Goal: Task Accomplishment & Management: Manage account settings

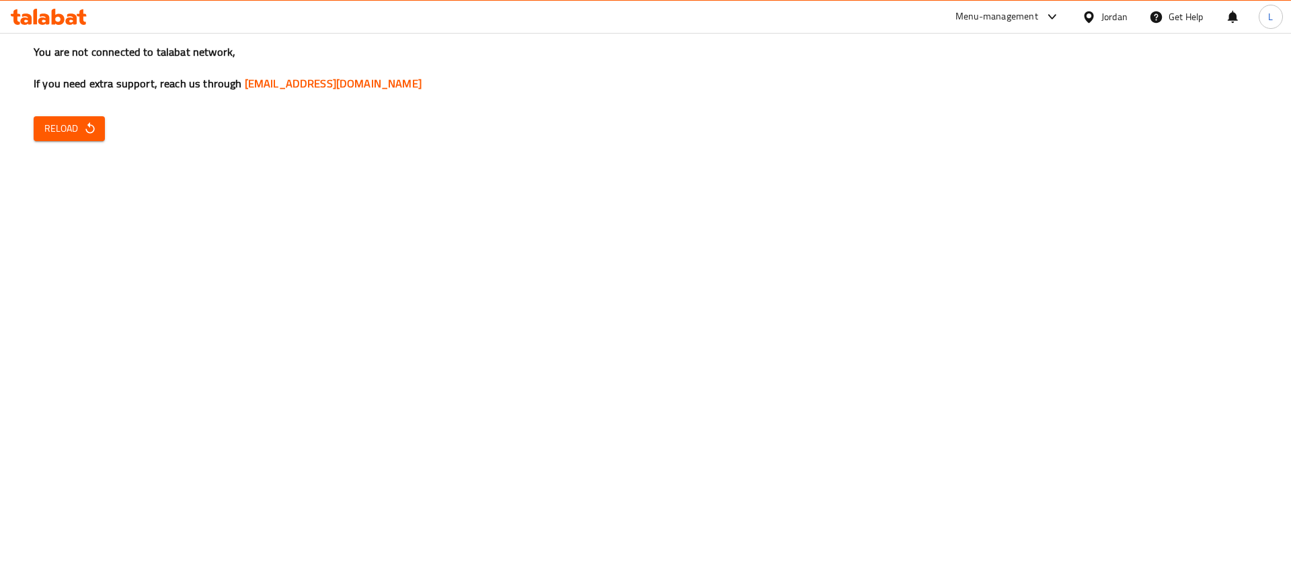
click at [50, 120] on span "Reload" at bounding box center [69, 128] width 50 height 17
click at [79, 132] on span "Reload" at bounding box center [69, 128] width 50 height 17
click at [102, 131] on button "Reload" at bounding box center [69, 128] width 71 height 25
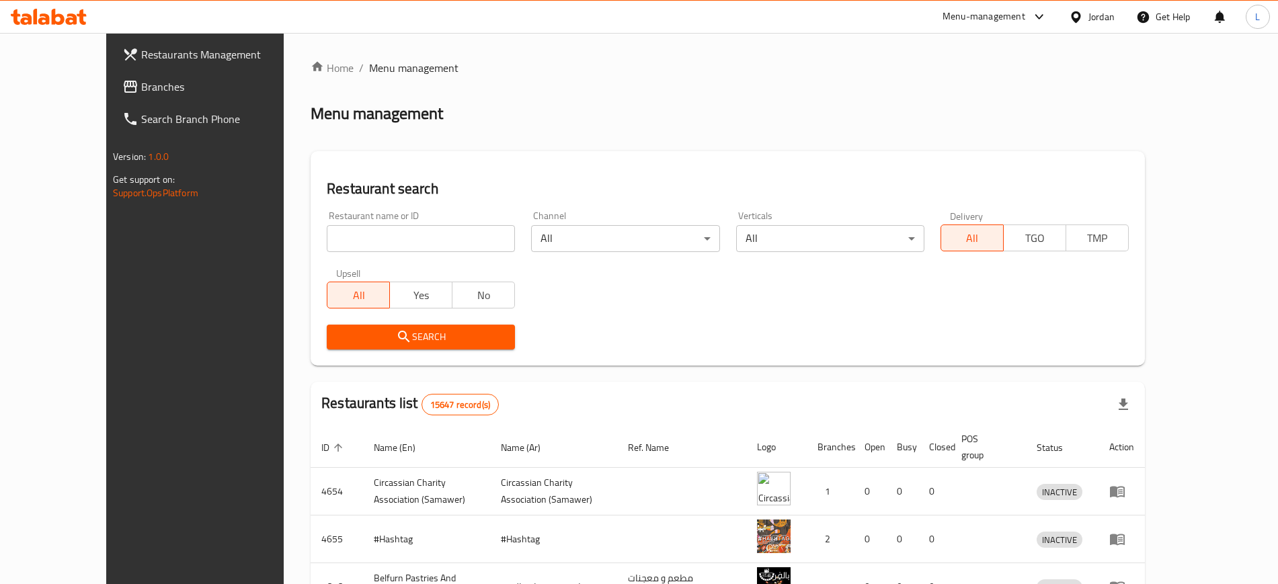
click at [340, 238] on input "search" at bounding box center [421, 238] width 188 height 27
paste input "Alsonbolah Sweet & Bakery ( hay alqasilh )"
type input "Alsonbolah Sweet & Bakery ( hay alqasilh )"
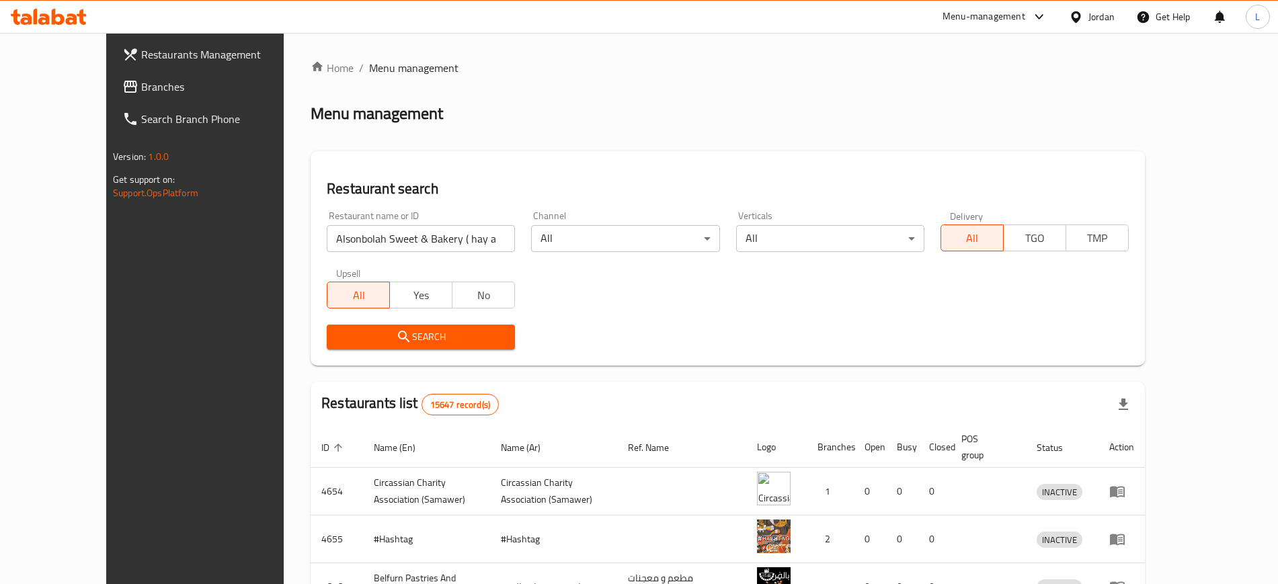
click at [366, 333] on span "Search" at bounding box center [421, 337] width 167 height 17
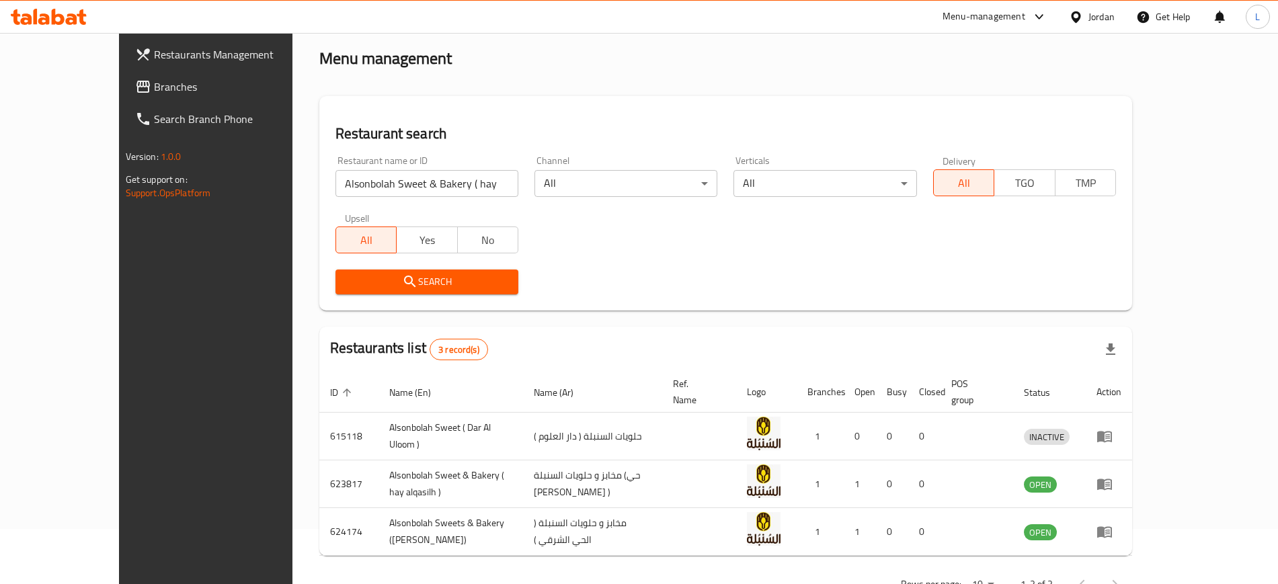
scroll to position [84, 0]
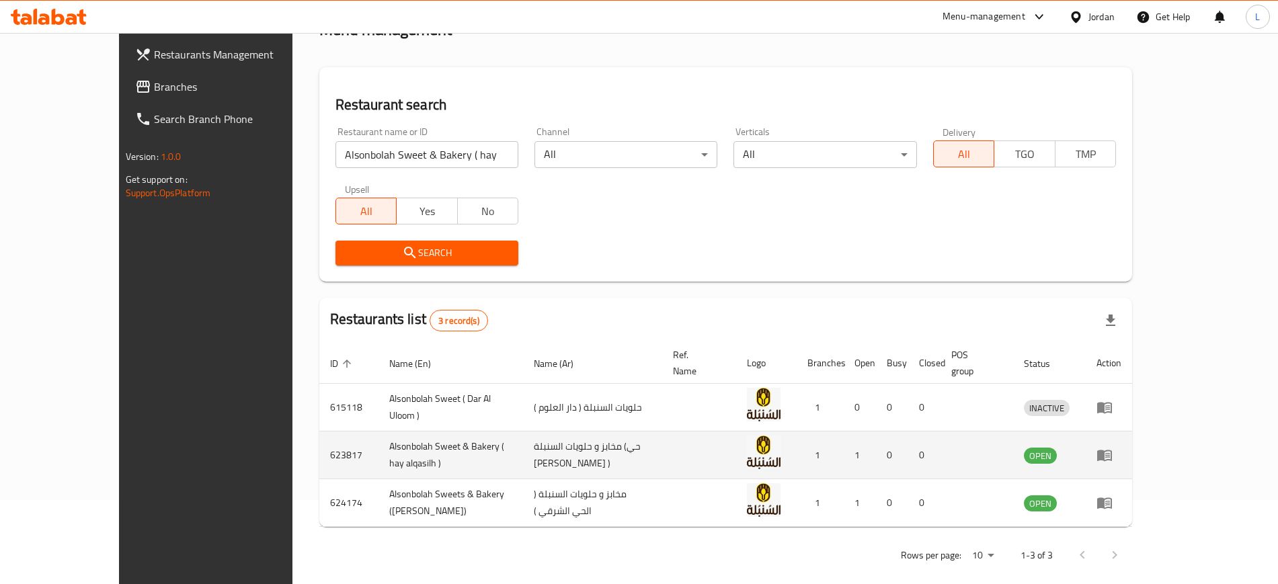
click at [1113, 447] on icon "enhanced table" at bounding box center [1105, 455] width 16 height 16
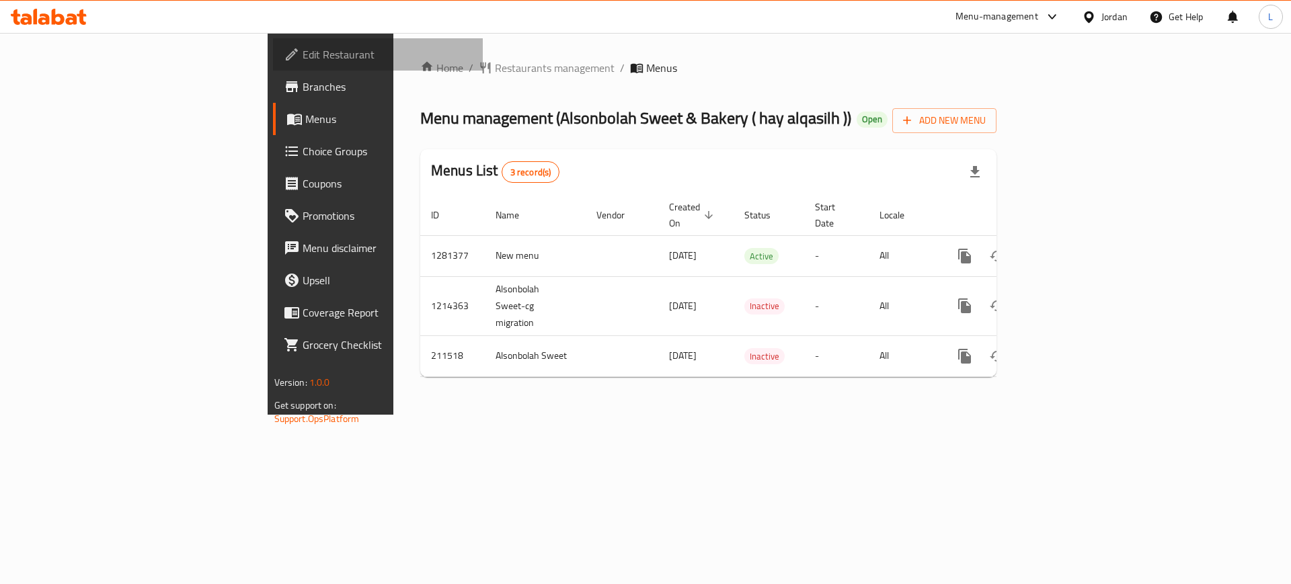
click at [303, 54] on span "Edit Restaurant" at bounding box center [388, 54] width 170 height 16
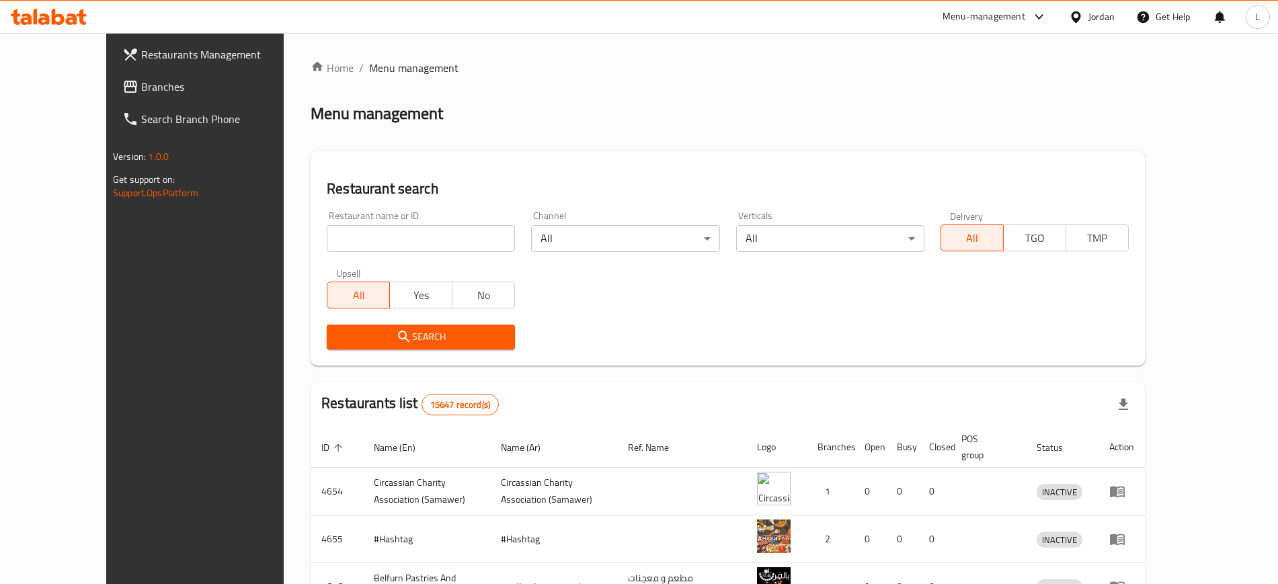
click at [327, 239] on input "search" at bounding box center [421, 238] width 188 height 27
type input "alzain"
click button "Search" at bounding box center [421, 337] width 188 height 25
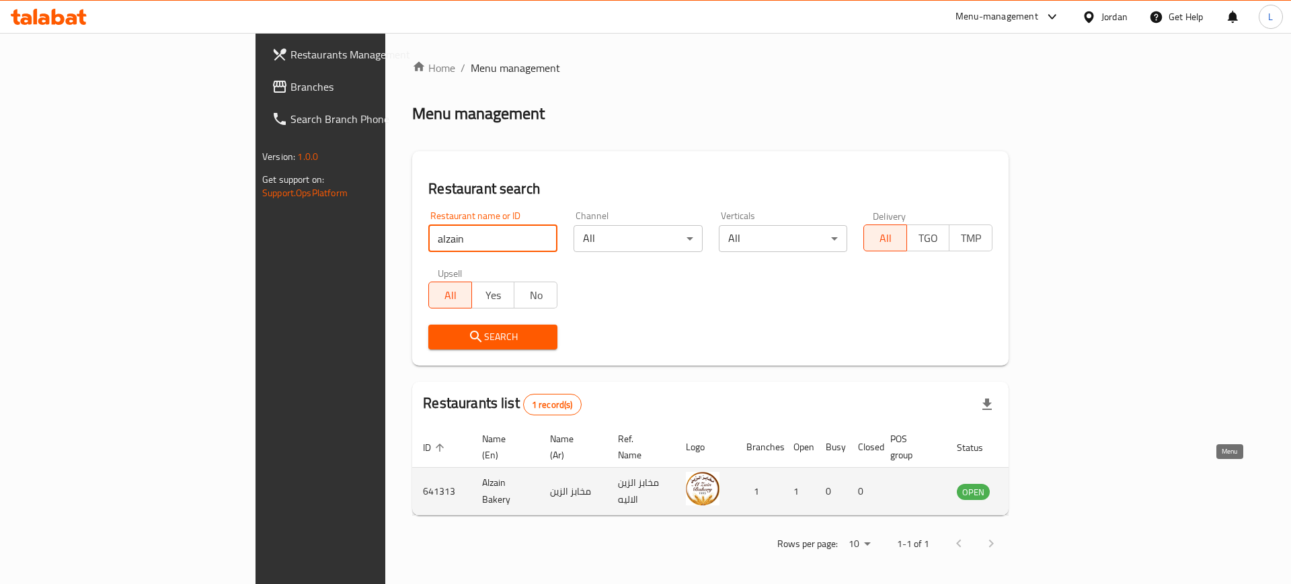
click at [1063, 485] on td "enhanced table" at bounding box center [1040, 492] width 46 height 48
click at [1043, 483] on icon "enhanced table" at bounding box center [1035, 491] width 16 height 16
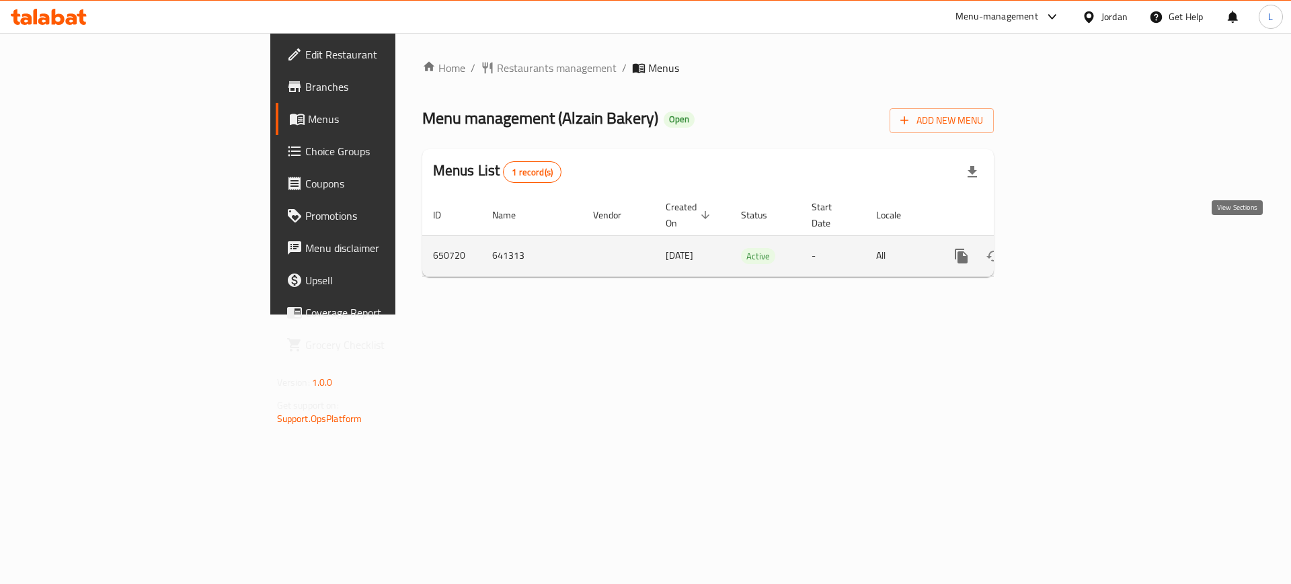
click at [1066, 248] on icon "enhanced table" at bounding box center [1058, 256] width 16 height 16
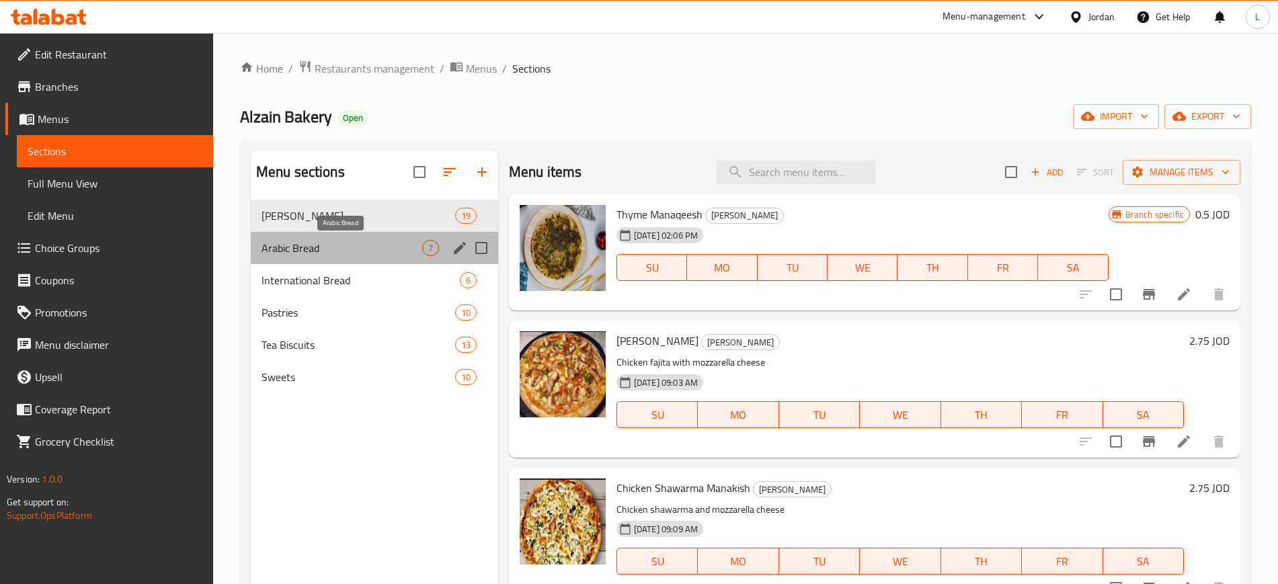
drag, startPoint x: 377, startPoint y: 249, endPoint x: 349, endPoint y: 250, distance: 27.6
click at [349, 250] on span "Arabic Bread" at bounding box center [342, 248] width 161 height 16
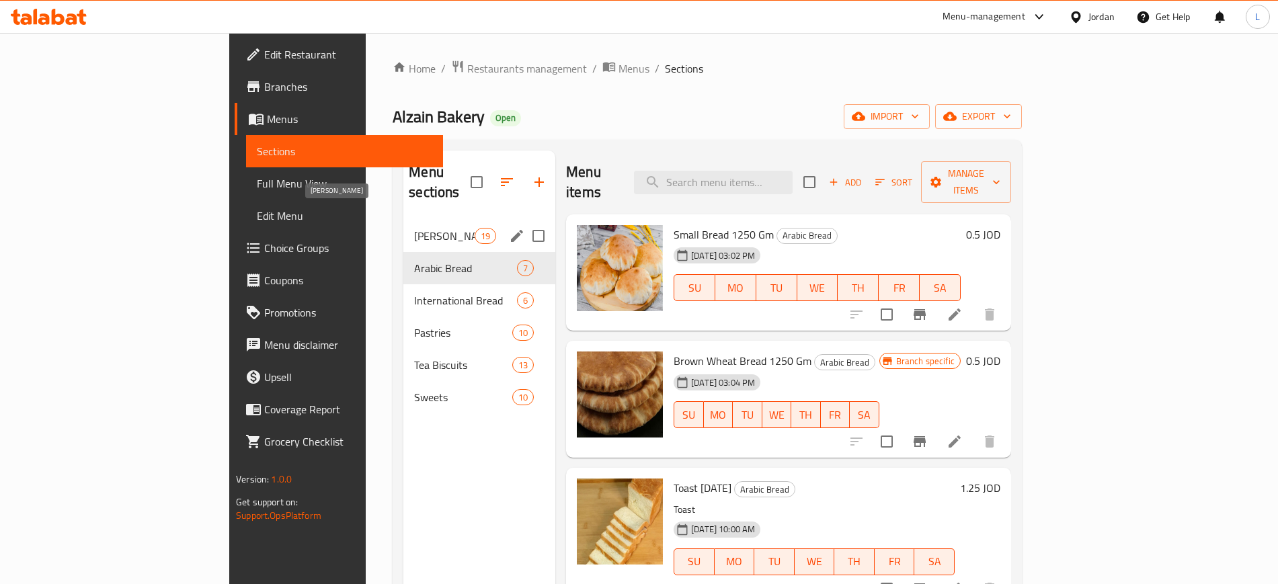
click at [414, 228] on span "[PERSON_NAME]" at bounding box center [444, 236] width 61 height 16
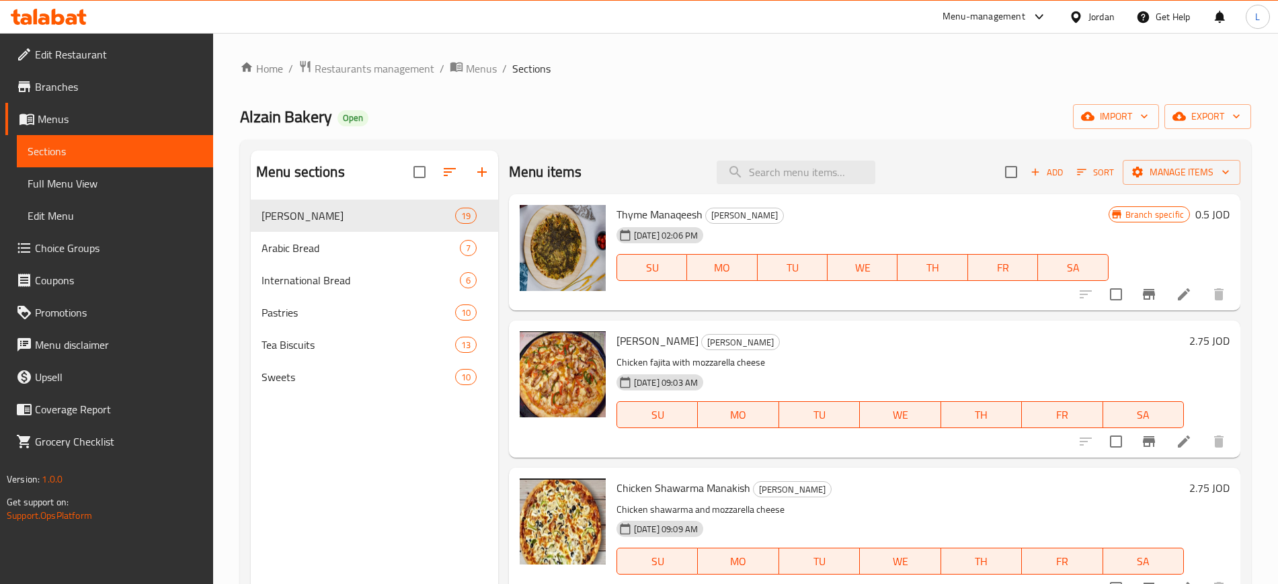
drag, startPoint x: 1154, startPoint y: 214, endPoint x: 1154, endPoint y: 229, distance: 14.1
click at [1154, 214] on span "Branch specific" at bounding box center [1154, 214] width 69 height 13
drag, startPoint x: 1123, startPoint y: 211, endPoint x: 1189, endPoint y: 221, distance: 66.7
click at [1189, 221] on div "Branch specific 0.5 JOD" at bounding box center [1169, 214] width 121 height 19
click at [1133, 297] on button "Branch-specific-item" at bounding box center [1149, 294] width 32 height 32
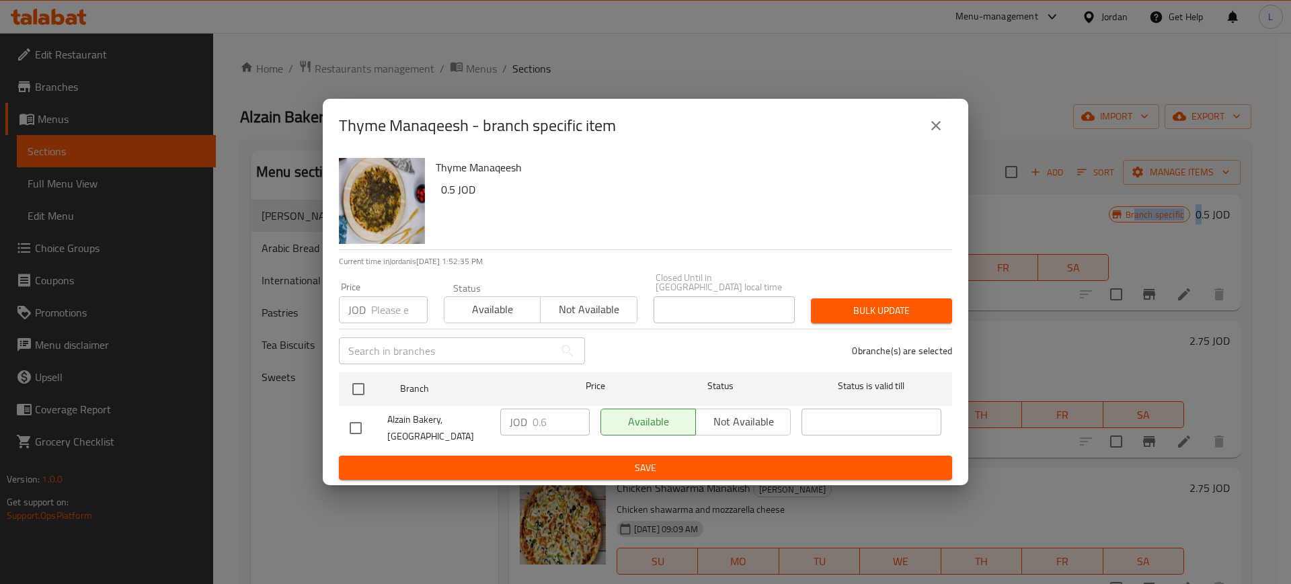
drag, startPoint x: 921, startPoint y: 138, endPoint x: 931, endPoint y: 140, distance: 10.3
click at [928, 140] on button "close" at bounding box center [936, 126] width 32 height 32
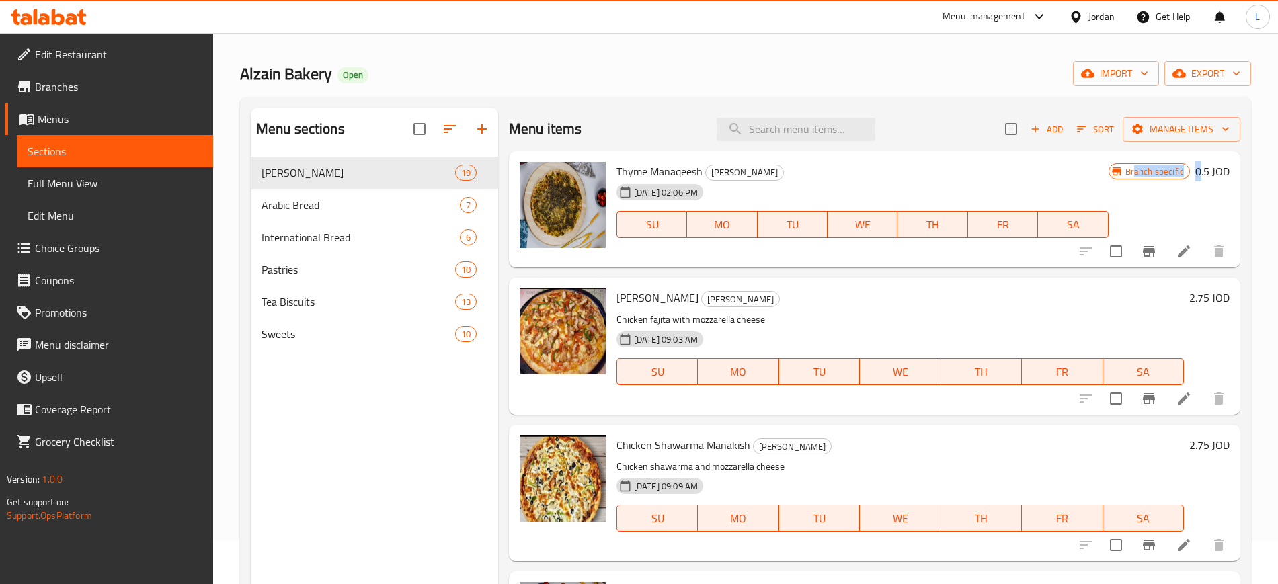
scroll to position [84, 0]
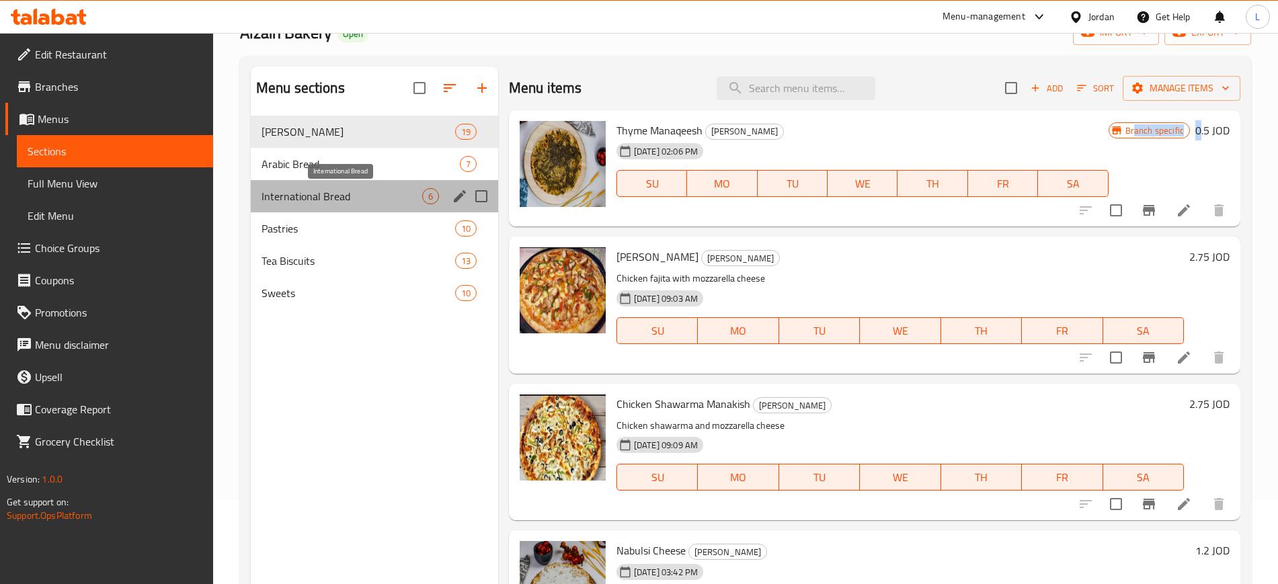
click at [313, 193] on span "International Bread" at bounding box center [342, 196] width 161 height 16
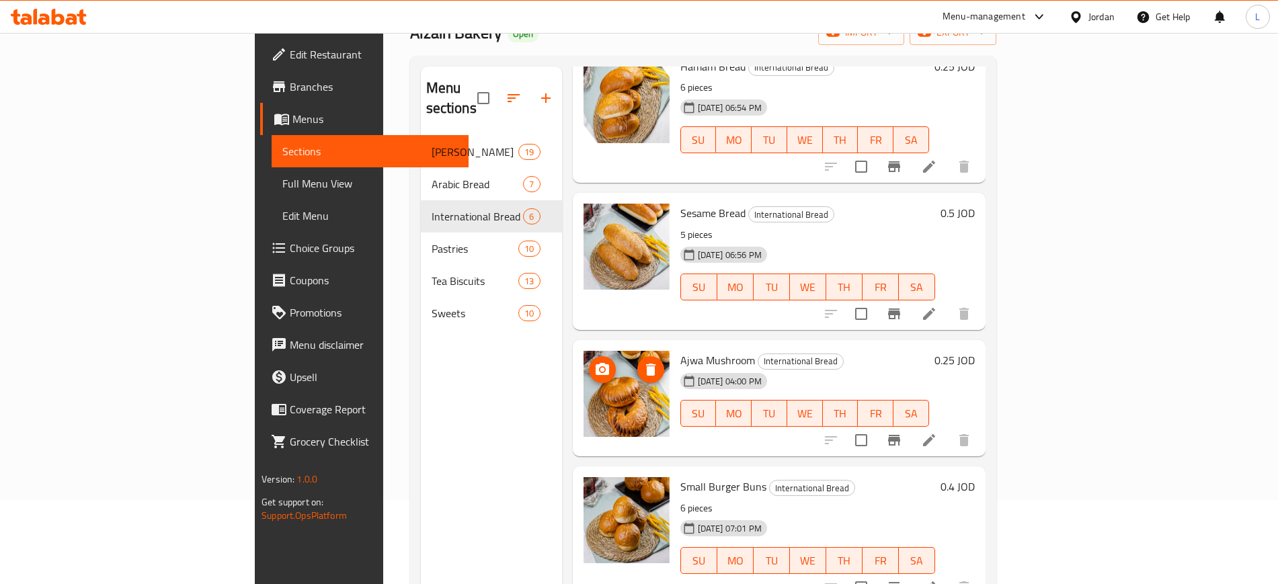
scroll to position [168, 0]
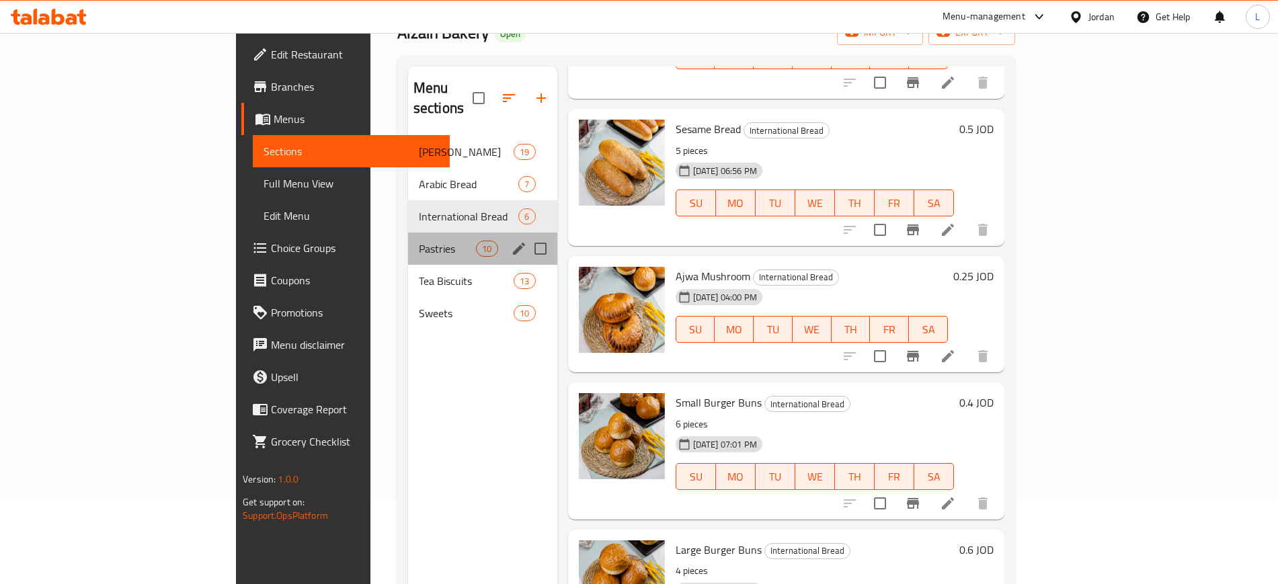
click at [408, 240] on div "Pastries 10" at bounding box center [482, 249] width 149 height 32
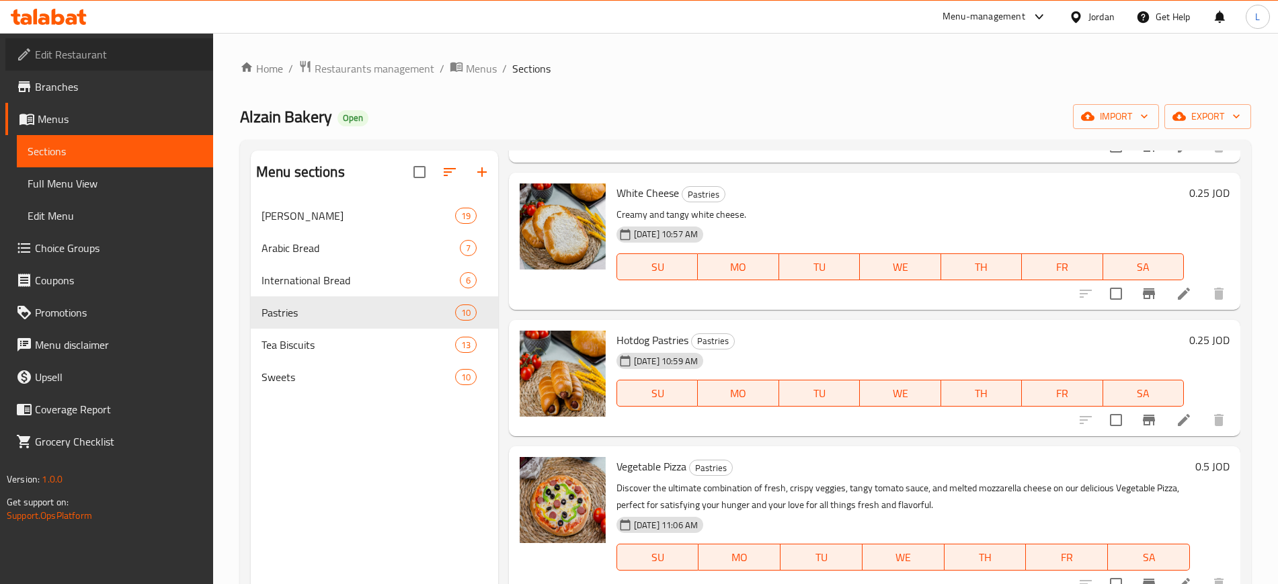
click at [104, 62] on span "Edit Restaurant" at bounding box center [118, 54] width 167 height 16
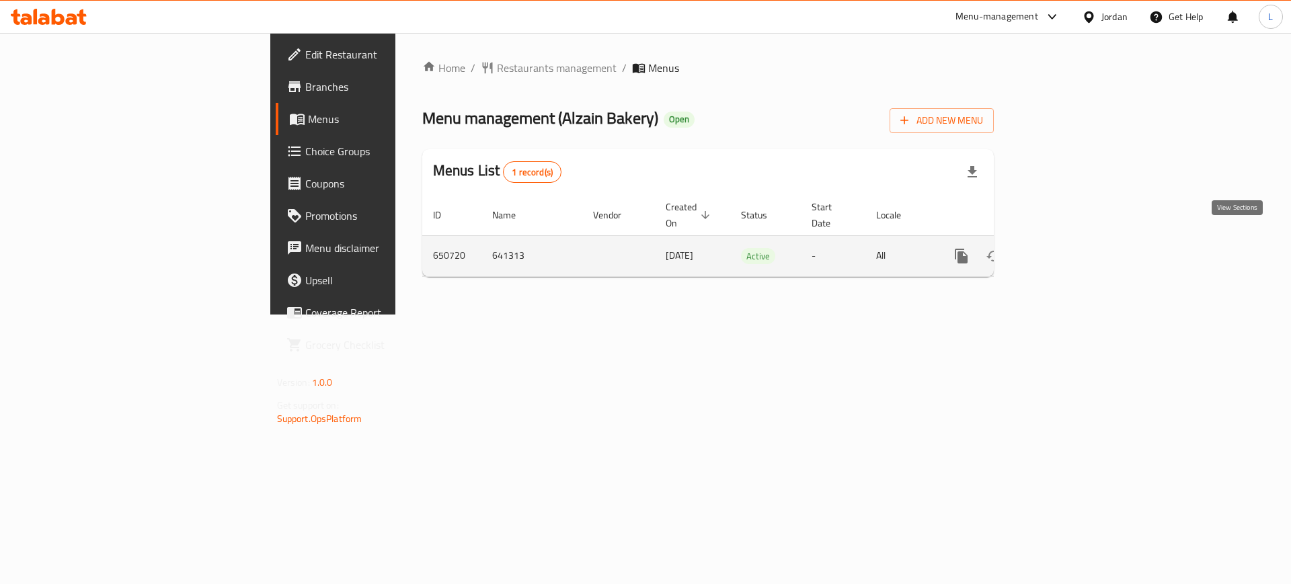
click at [1074, 240] on link "enhanced table" at bounding box center [1058, 256] width 32 height 32
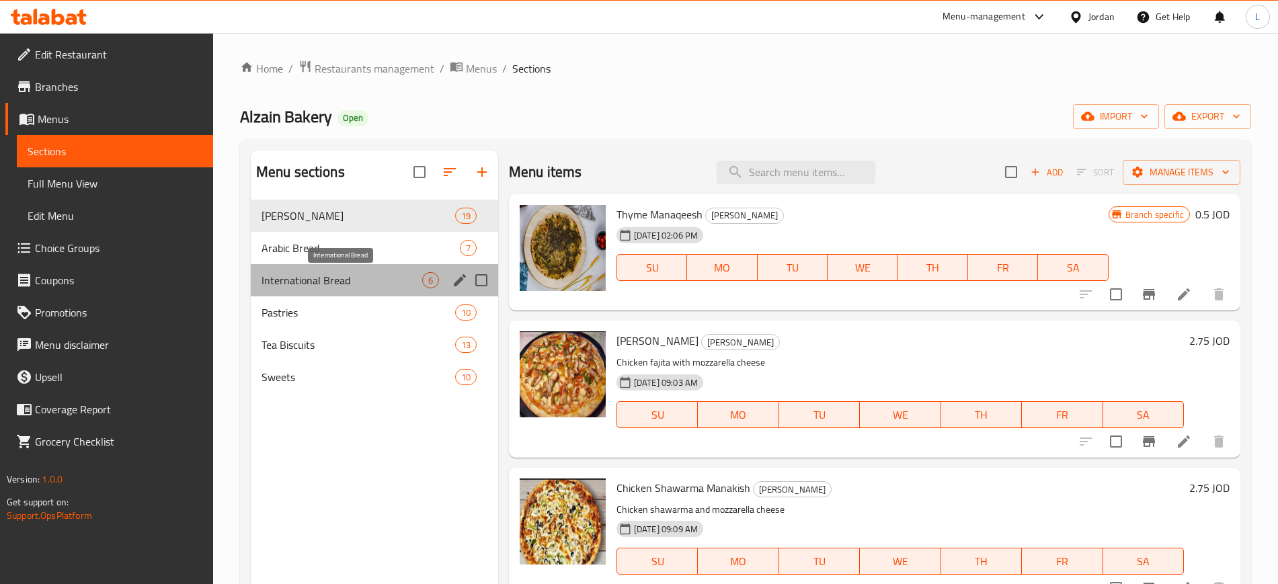
click at [387, 279] on span "International Bread" at bounding box center [342, 280] width 161 height 16
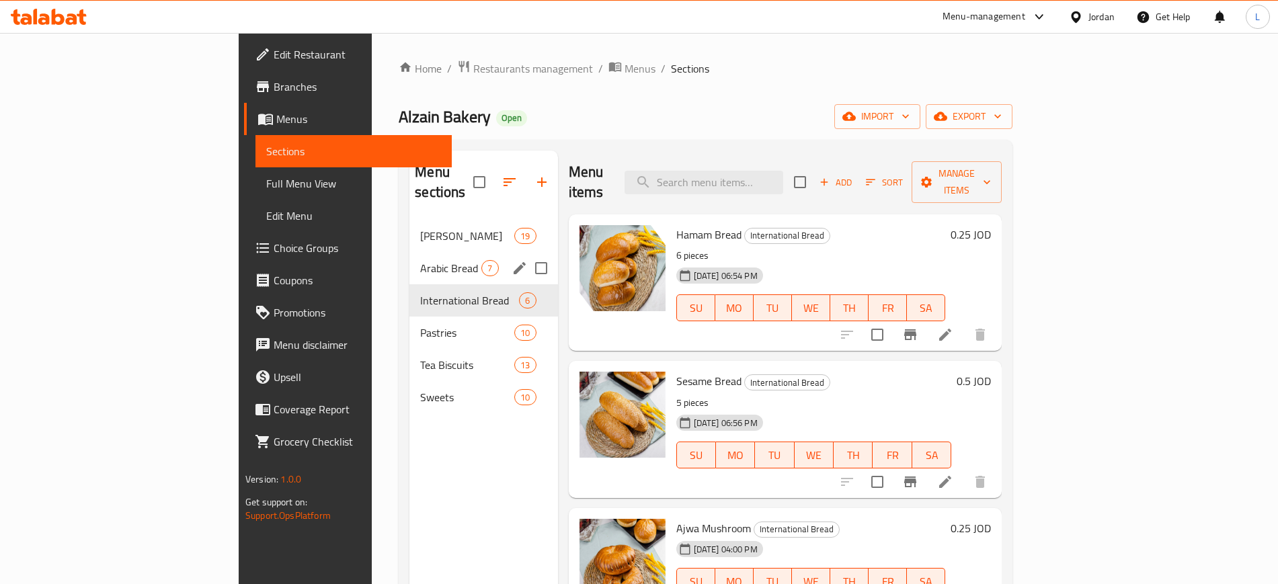
click at [409, 252] on div "Arabic Bread 7" at bounding box center [483, 268] width 148 height 32
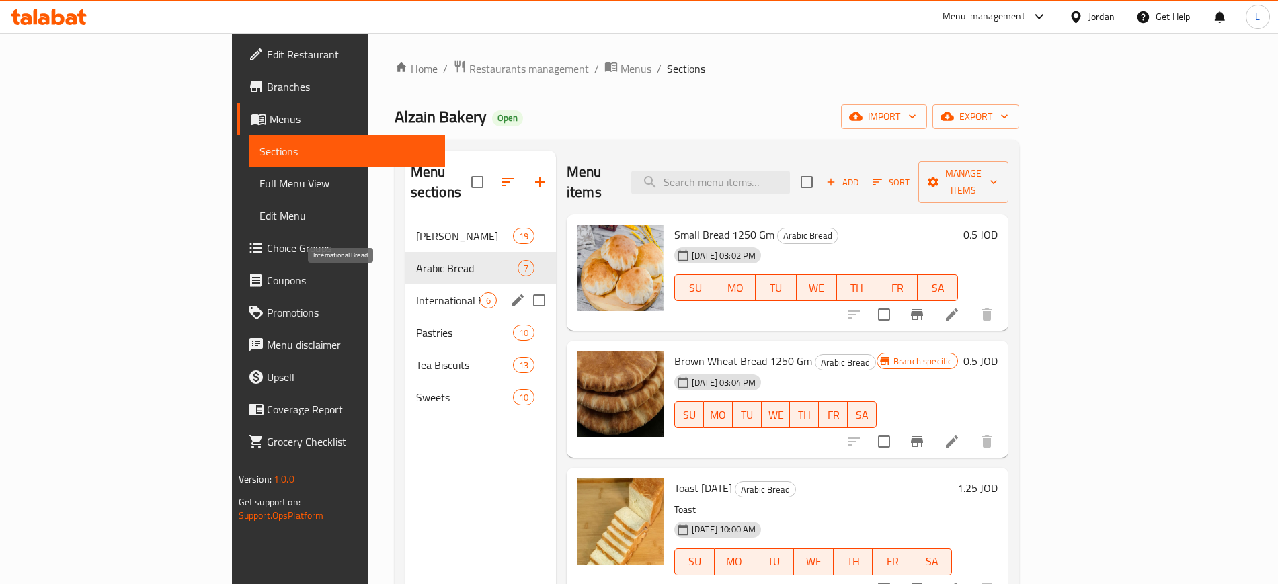
click at [416, 292] on span "International Bread" at bounding box center [448, 300] width 64 height 16
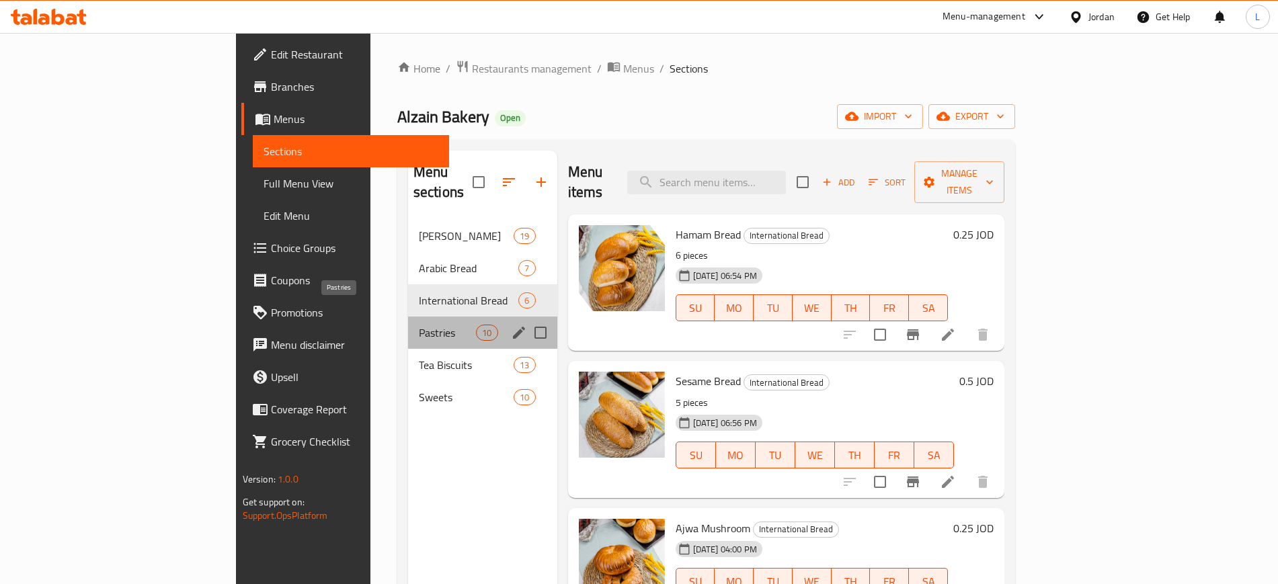
click at [419, 325] on span "Pastries" at bounding box center [447, 333] width 57 height 16
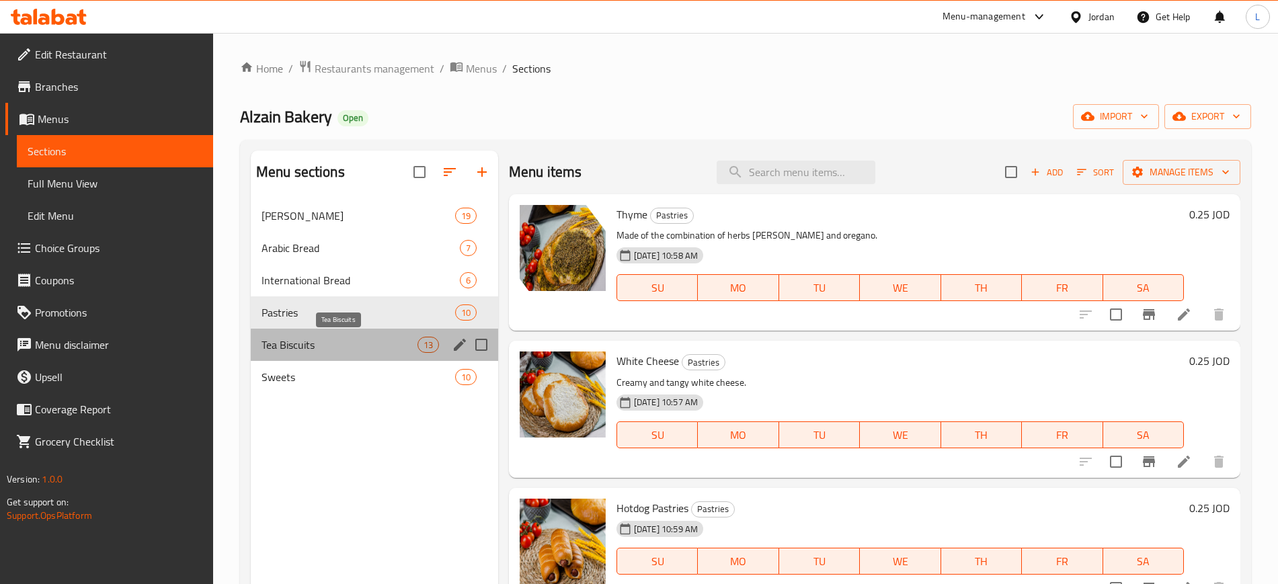
click at [383, 348] on span "Tea Biscuits" at bounding box center [340, 345] width 156 height 16
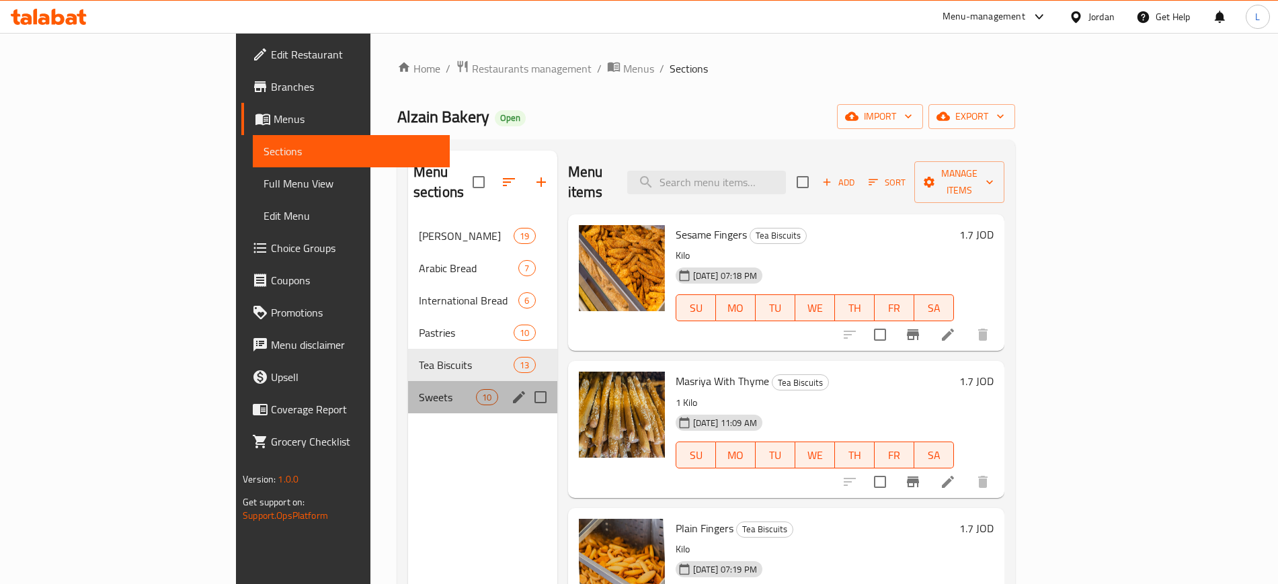
click at [408, 381] on div "Sweets 10" at bounding box center [482, 397] width 149 height 32
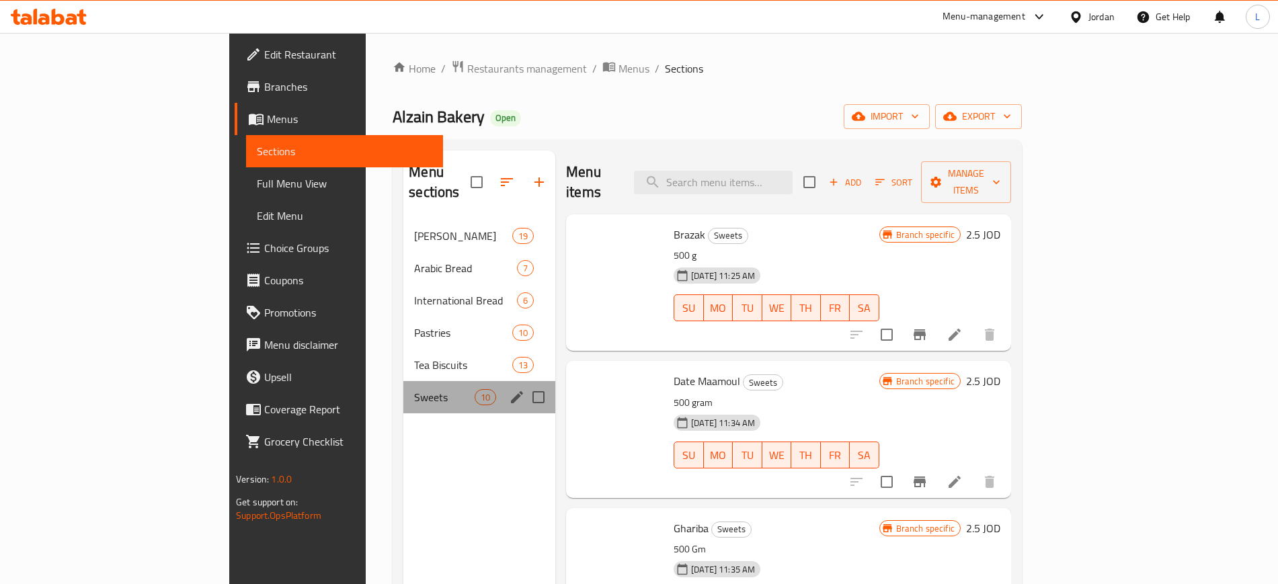
click at [403, 381] on div "Sweets 10" at bounding box center [479, 397] width 152 height 32
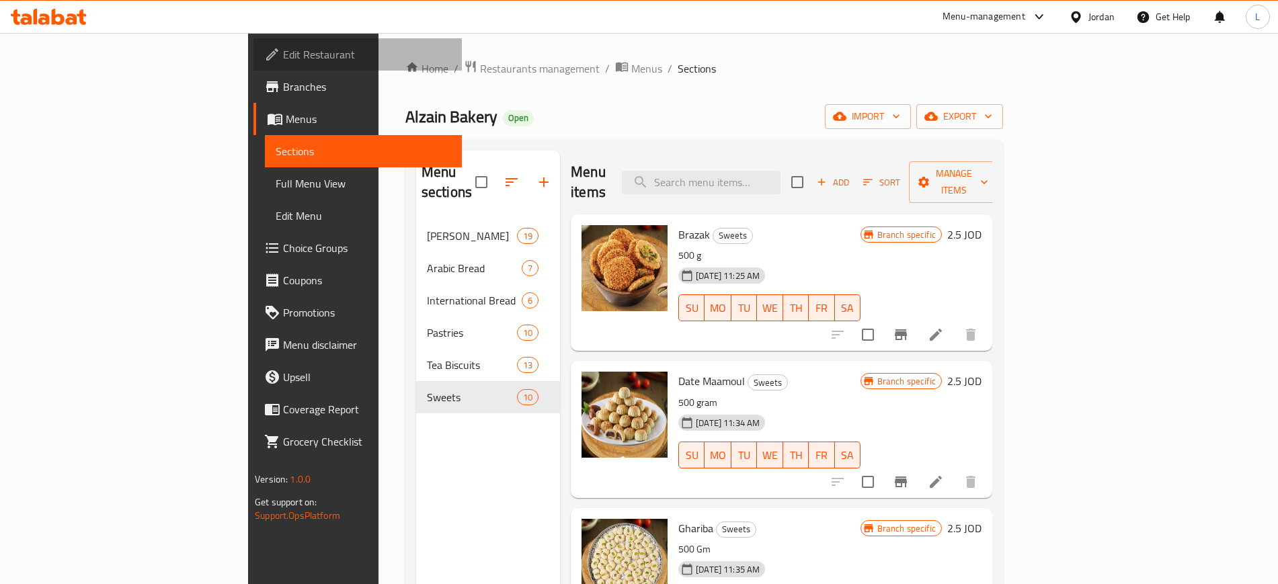
click at [283, 54] on span "Edit Restaurant" at bounding box center [366, 54] width 167 height 16
